Goal: Information Seeking & Learning: Find contact information

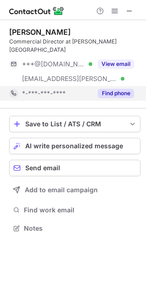
scroll to position [213, 146]
click at [113, 89] on button "Find phone" at bounding box center [116, 93] width 36 height 9
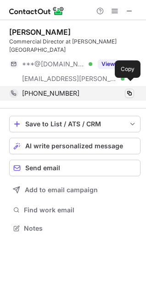
click at [129, 90] on span at bounding box center [128, 93] width 7 height 7
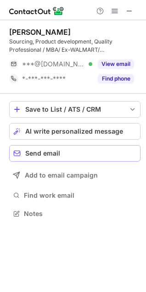
scroll to position [207, 146]
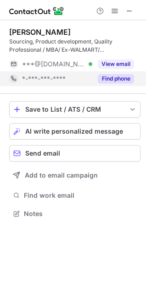
click at [126, 78] on button "Find phone" at bounding box center [116, 78] width 36 height 9
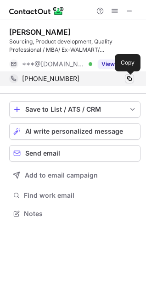
click at [127, 79] on span at bounding box center [128, 78] width 7 height 7
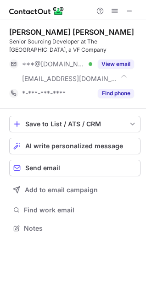
scroll to position [222, 146]
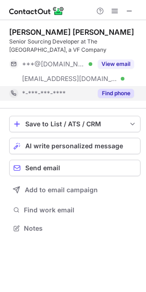
click at [111, 93] on button "Find phone" at bounding box center [116, 93] width 36 height 9
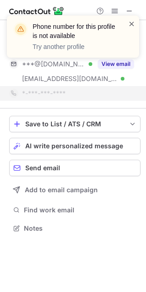
click at [130, 25] on span at bounding box center [131, 23] width 7 height 9
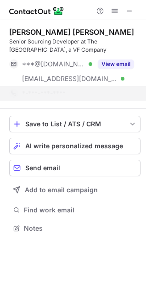
click at [124, 64] on div "Phone number for this profile is not available Try another profile" at bounding box center [73, 40] width 147 height 68
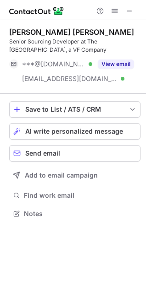
click at [125, 54] on div "[PERSON_NAME] [PERSON_NAME] Senior Sourcing Developer at The North Face, a VF C…" at bounding box center [74, 56] width 131 height 59
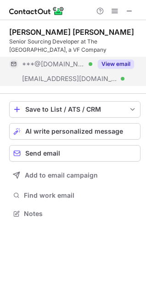
click at [122, 64] on button "View email" at bounding box center [116, 64] width 36 height 9
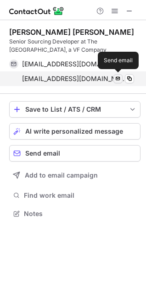
click at [116, 77] on span at bounding box center [117, 78] width 7 height 7
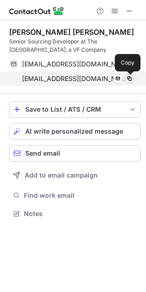
click at [127, 81] on span at bounding box center [128, 78] width 7 height 7
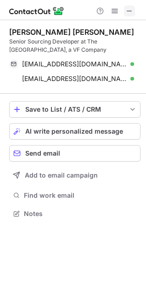
click at [128, 11] on span at bounding box center [128, 10] width 7 height 7
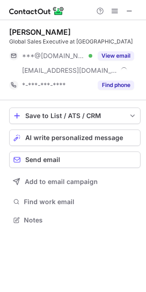
scroll to position [213, 146]
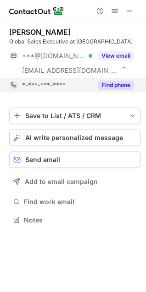
click at [120, 85] on button "Find phone" at bounding box center [116, 85] width 36 height 9
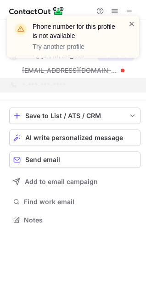
click at [133, 24] on span at bounding box center [131, 23] width 7 height 9
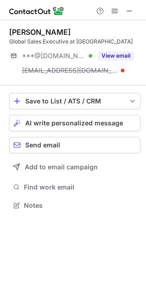
scroll to position [199, 146]
click at [129, 11] on span at bounding box center [128, 10] width 7 height 7
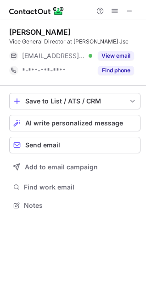
scroll to position [207, 146]
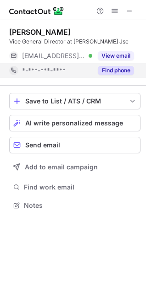
click at [119, 75] on button "Find phone" at bounding box center [116, 70] width 36 height 9
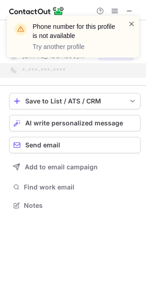
click at [131, 24] on span at bounding box center [131, 23] width 7 height 9
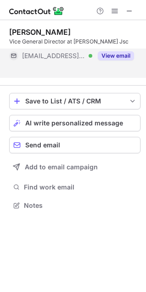
scroll to position [192, 146]
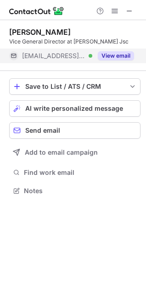
click at [114, 60] on button "View email" at bounding box center [116, 55] width 36 height 9
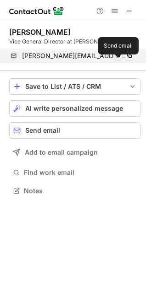
click at [117, 60] on span at bounding box center [117, 55] width 7 height 7
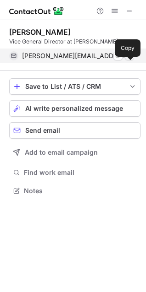
click at [129, 60] on span at bounding box center [128, 55] width 7 height 7
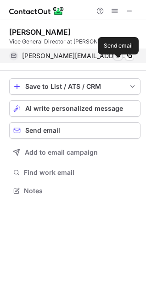
click at [117, 60] on span at bounding box center [117, 55] width 7 height 7
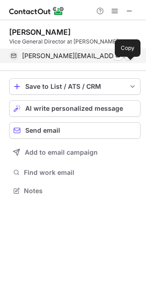
click at [132, 60] on span at bounding box center [128, 55] width 7 height 7
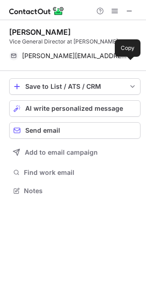
click at [137, 20] on div "[PERSON_NAME] Vice General Director at [PERSON_NAME] [PERSON_NAME][EMAIL_ADDRES…" at bounding box center [74, 45] width 131 height 51
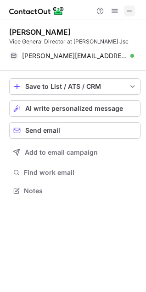
click at [131, 11] on span at bounding box center [128, 10] width 7 height 7
